Goal: Transaction & Acquisition: Purchase product/service

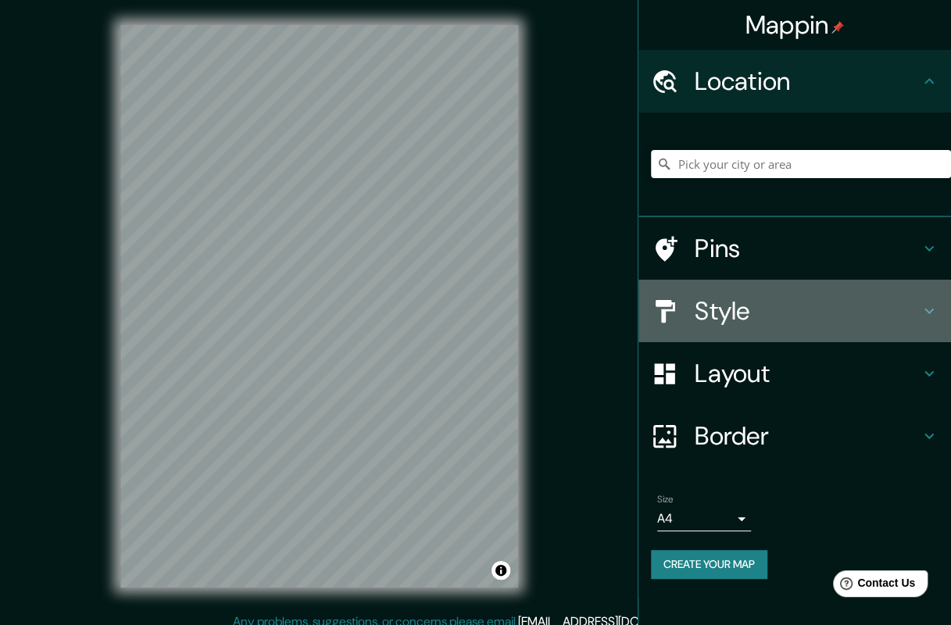
click at [790, 313] on h4 "Style" at bounding box center [807, 310] width 225 height 31
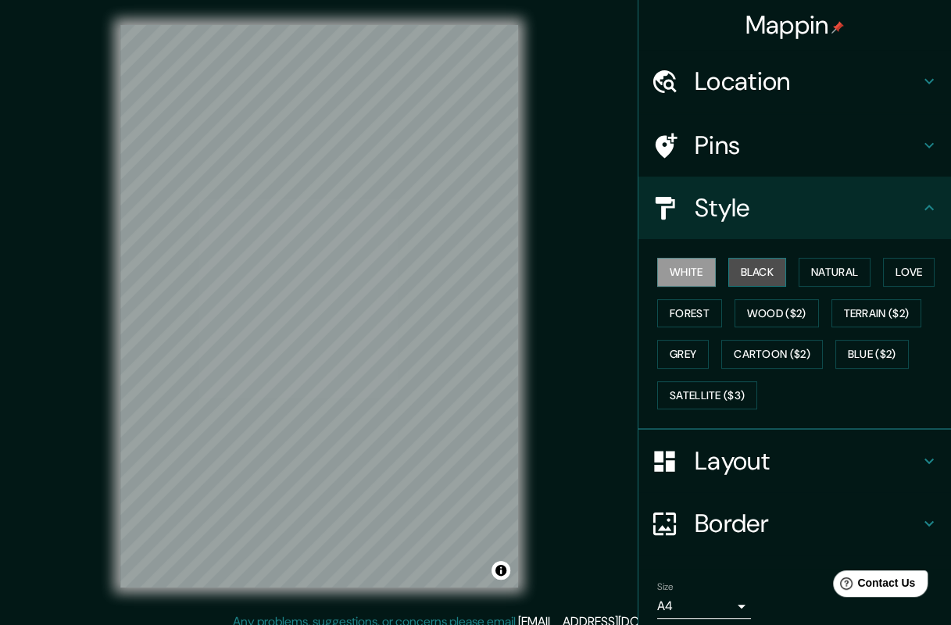
click at [745, 281] on button "Black" at bounding box center [758, 272] width 59 height 29
click at [700, 275] on button "White" at bounding box center [686, 272] width 59 height 29
click at [757, 304] on button "Wood ($2)" at bounding box center [777, 313] width 84 height 29
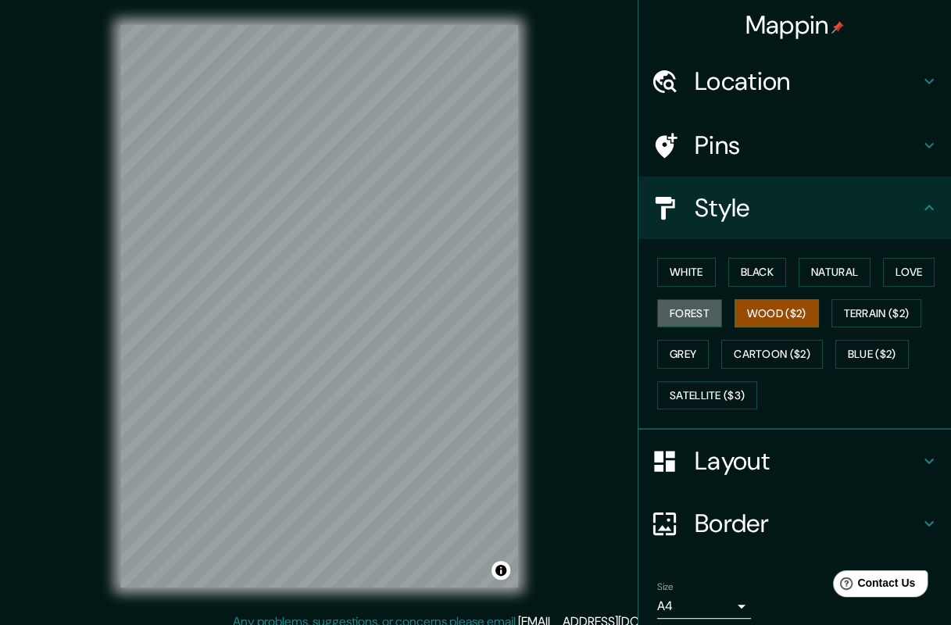
click at [680, 307] on button "Forest" at bounding box center [689, 313] width 65 height 29
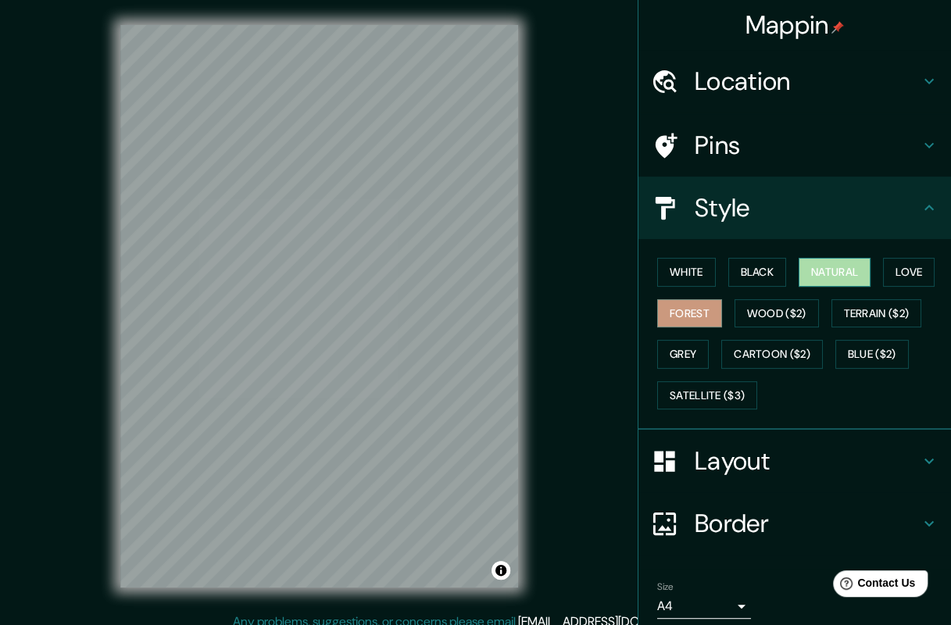
click at [811, 277] on button "Natural" at bounding box center [835, 272] width 72 height 29
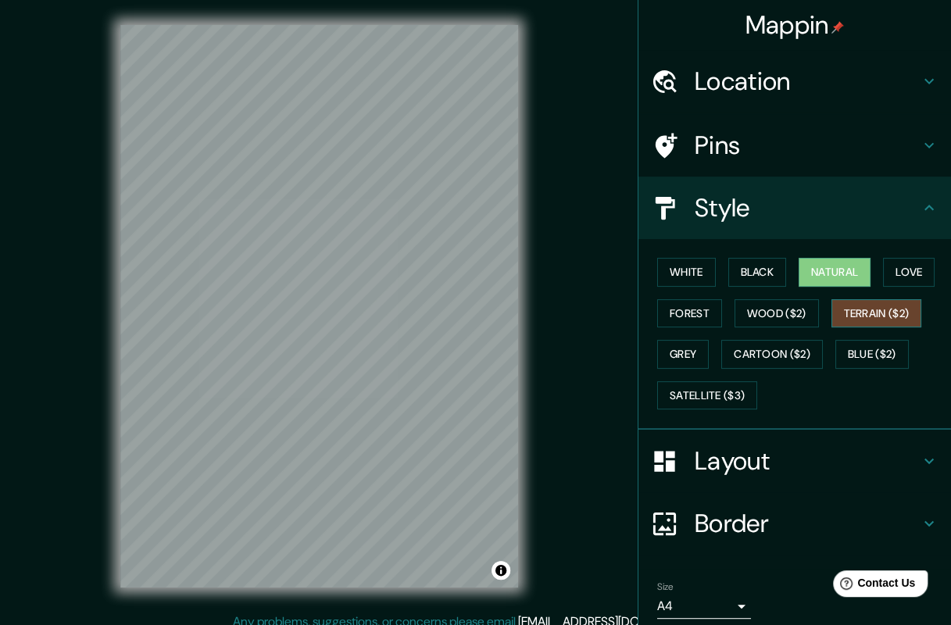
click at [847, 307] on button "Terrain ($2)" at bounding box center [877, 313] width 91 height 29
click at [886, 284] on button "Love" at bounding box center [909, 272] width 52 height 29
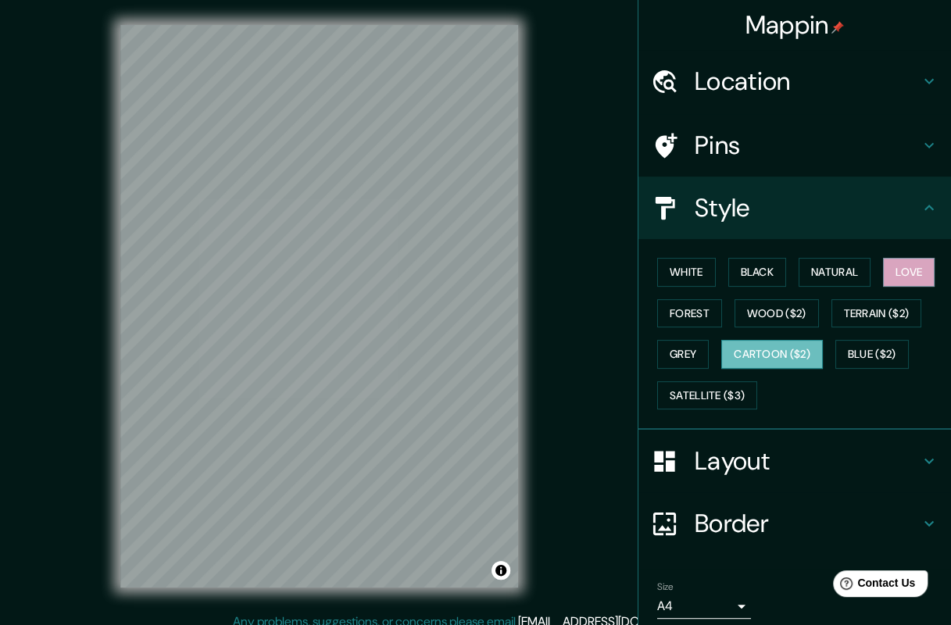
click at [763, 346] on button "Cartoon ($2)" at bounding box center [772, 354] width 102 height 29
click at [657, 351] on button "Grey" at bounding box center [683, 354] width 52 height 29
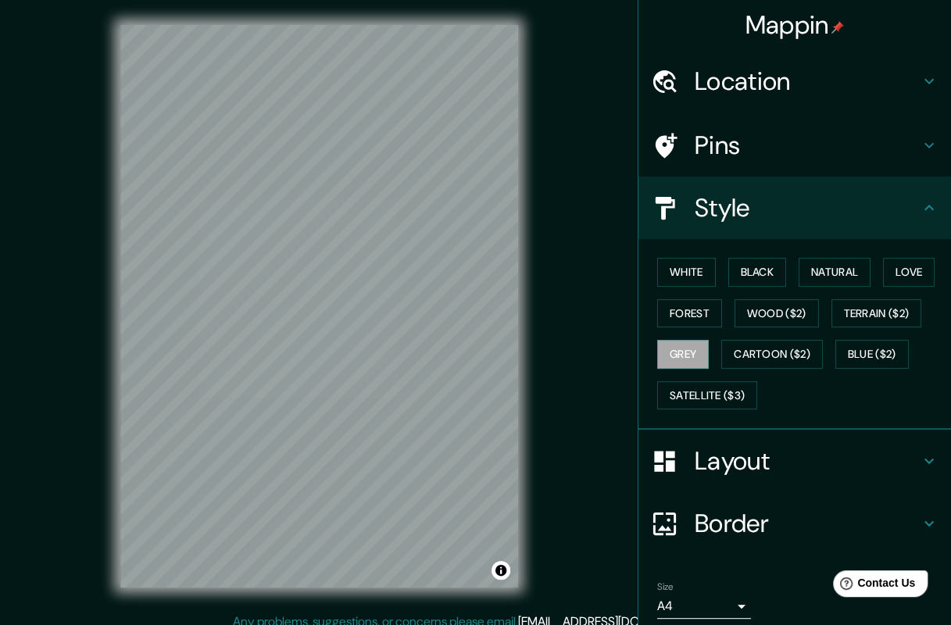
drag, startPoint x: 696, startPoint y: 373, endPoint x: 685, endPoint y: 370, distance: 11.4
click at [695, 378] on div "White Black Natural Love Forest Wood ($2) Terrain ($2) Grey Cartoon ($2) Blue (…" at bounding box center [801, 334] width 300 height 164
drag, startPoint x: 689, startPoint y: 399, endPoint x: 682, endPoint y: 397, distance: 8.2
click at [686, 399] on button "Satellite ($3)" at bounding box center [707, 395] width 100 height 29
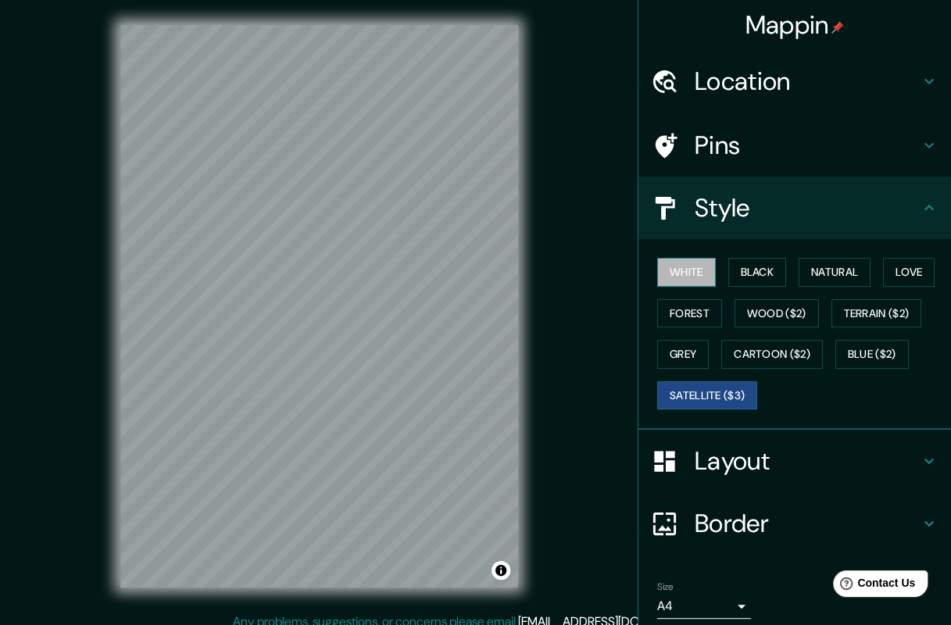
click at [691, 284] on button "White" at bounding box center [686, 272] width 59 height 29
click at [738, 270] on button "Black" at bounding box center [758, 272] width 59 height 29
click at [695, 275] on button "White" at bounding box center [686, 272] width 59 height 29
click at [754, 441] on div "Layout" at bounding box center [795, 461] width 313 height 63
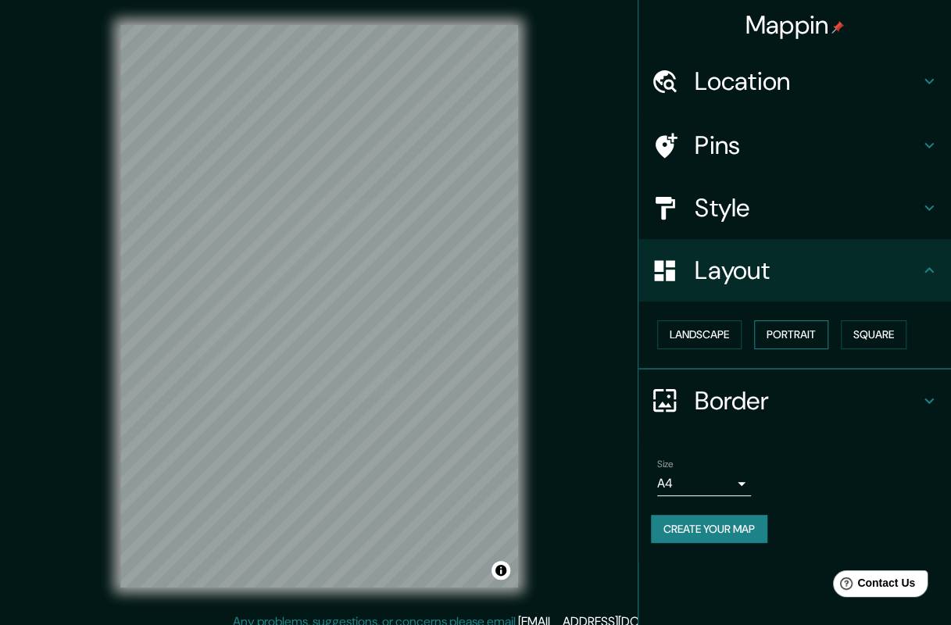
click at [811, 345] on button "Portrait" at bounding box center [791, 334] width 74 height 29
click at [721, 329] on button "Landscape" at bounding box center [699, 334] width 84 height 29
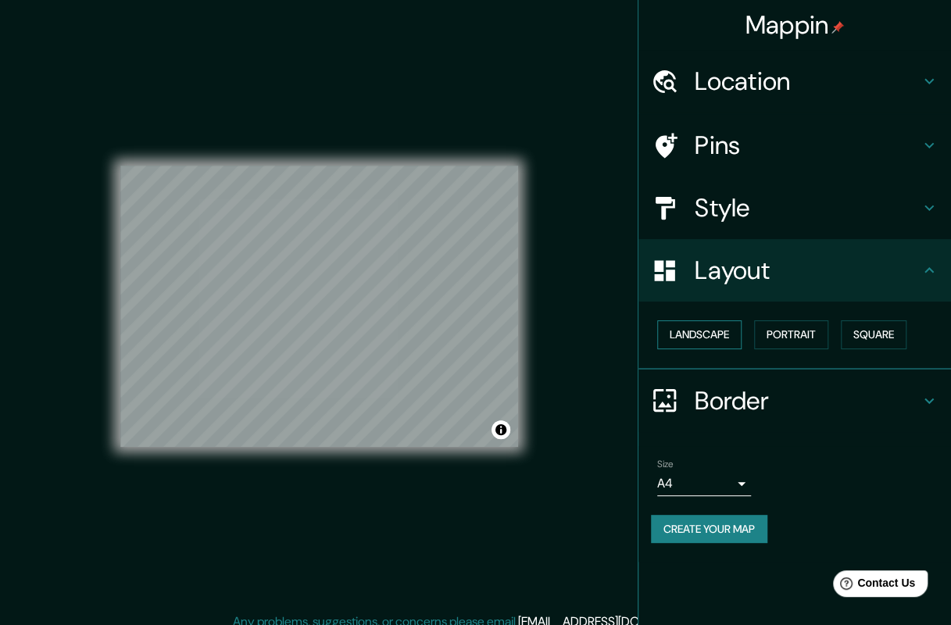
click at [703, 335] on button "Landscape" at bounding box center [699, 334] width 84 height 29
click at [856, 333] on button "Square" at bounding box center [874, 334] width 66 height 29
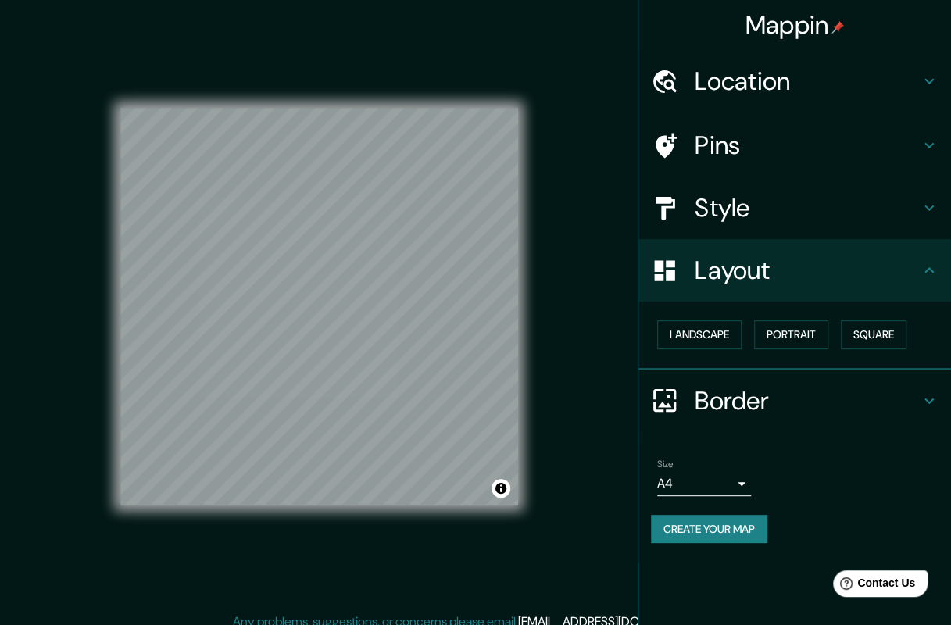
click at [857, 296] on div "Layout" at bounding box center [795, 270] width 313 height 63
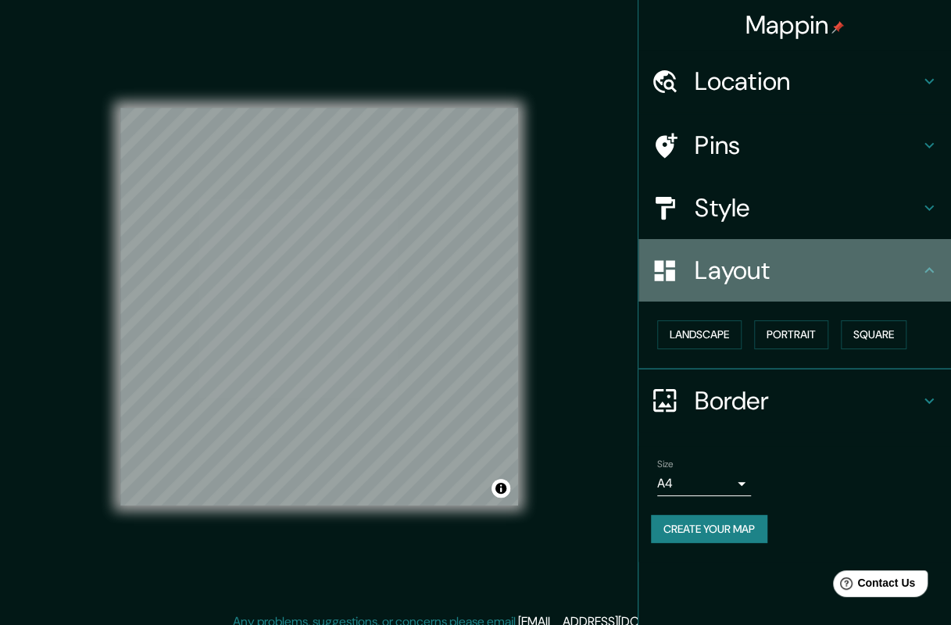
click at [897, 274] on h4 "Layout" at bounding box center [807, 270] width 225 height 31
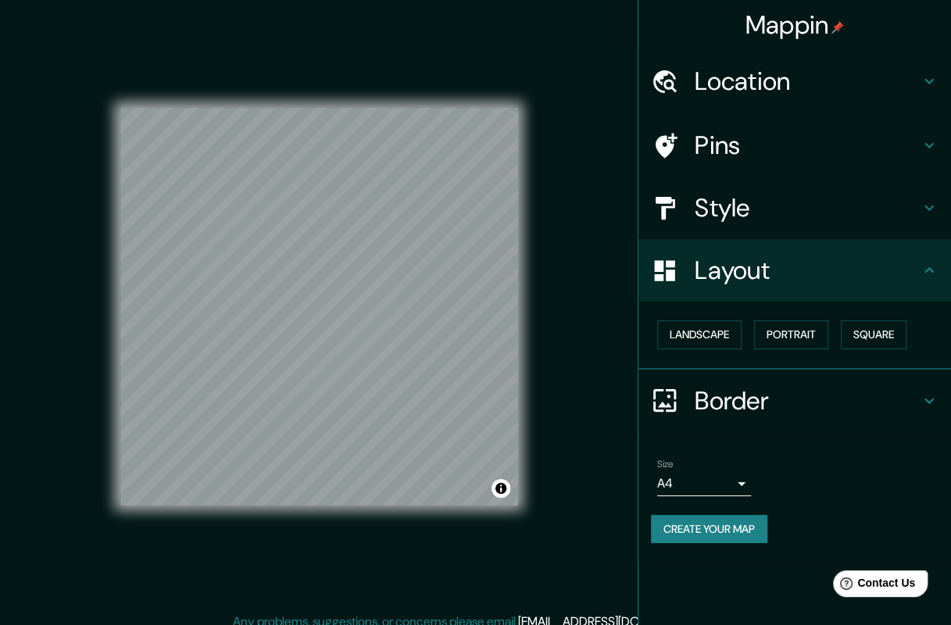
click at [927, 271] on icon at bounding box center [929, 270] width 19 height 19
click at [928, 271] on icon at bounding box center [929, 270] width 19 height 19
click at [886, 326] on button "Square" at bounding box center [874, 334] width 66 height 29
click at [746, 534] on button "Create your map" at bounding box center [709, 529] width 116 height 29
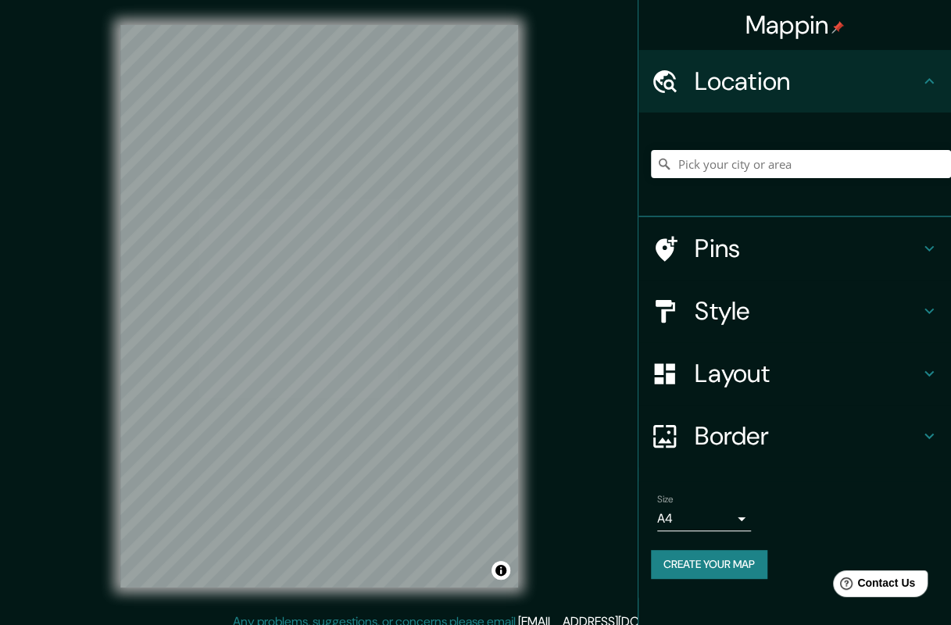
click at [849, 228] on div "Pins" at bounding box center [795, 248] width 313 height 63
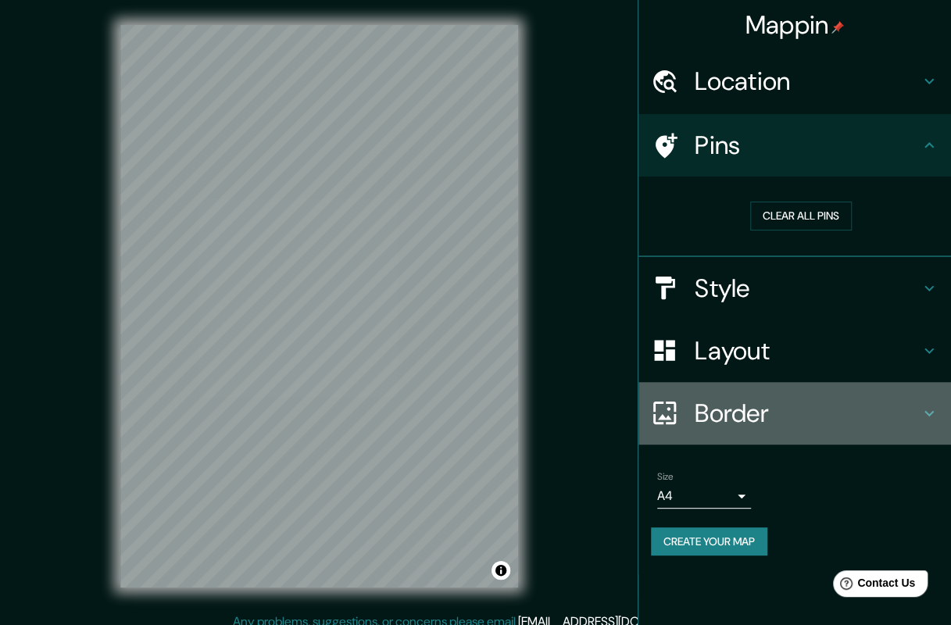
click at [874, 410] on h4 "Border" at bounding box center [807, 413] width 225 height 31
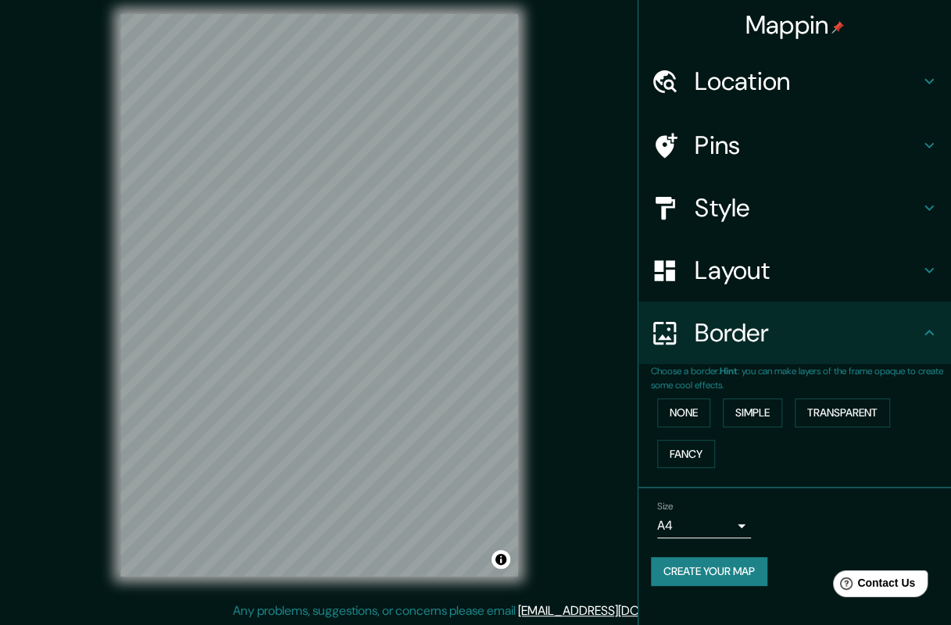
scroll to position [13, 0]
